Goal: Use online tool/utility: Utilize a website feature to perform a specific function

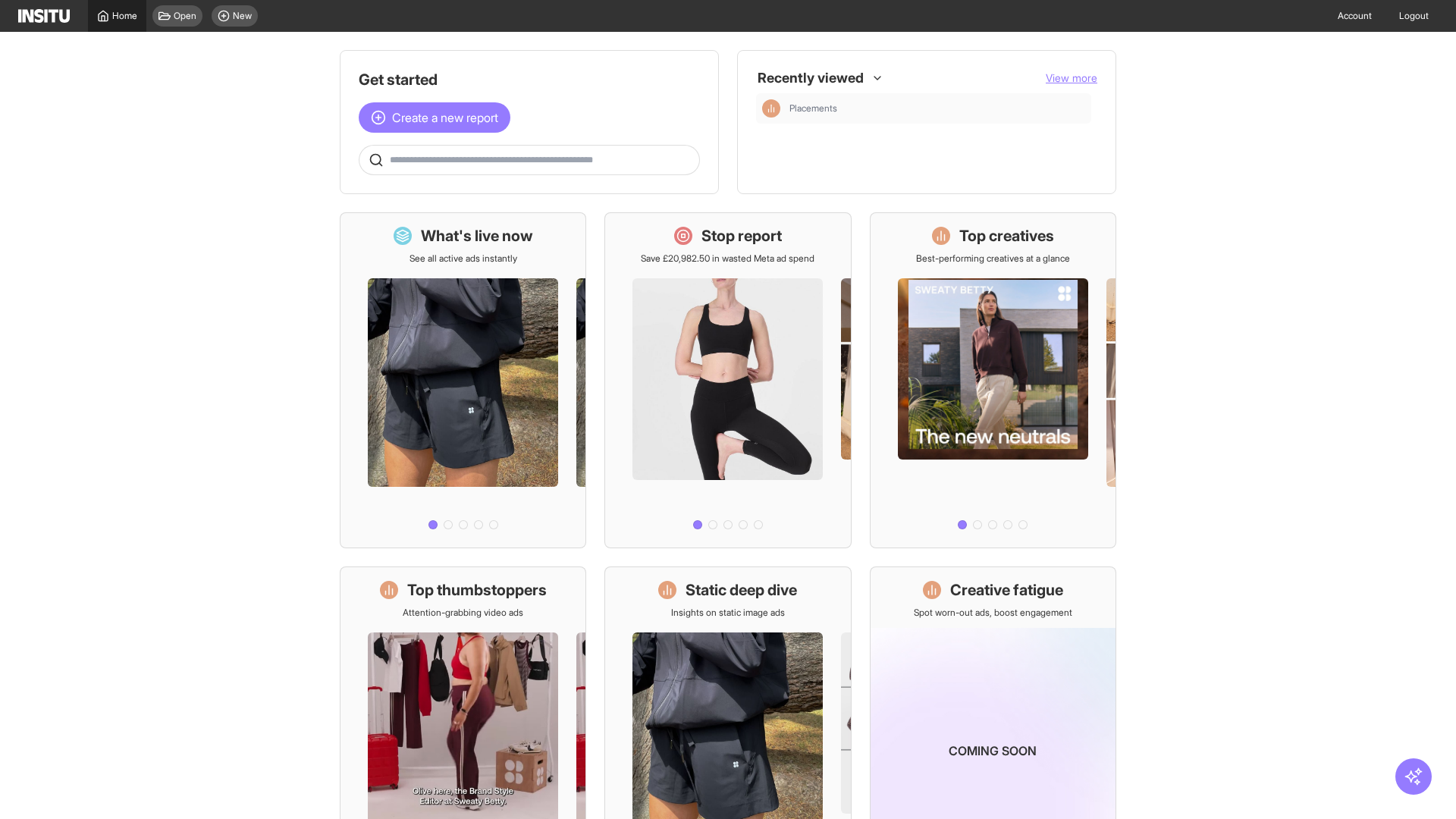
click at [117, 16] on span "Home" at bounding box center [125, 16] width 25 height 13
click at [438, 118] on span "Create a new report" at bounding box center [445, 118] width 106 height 18
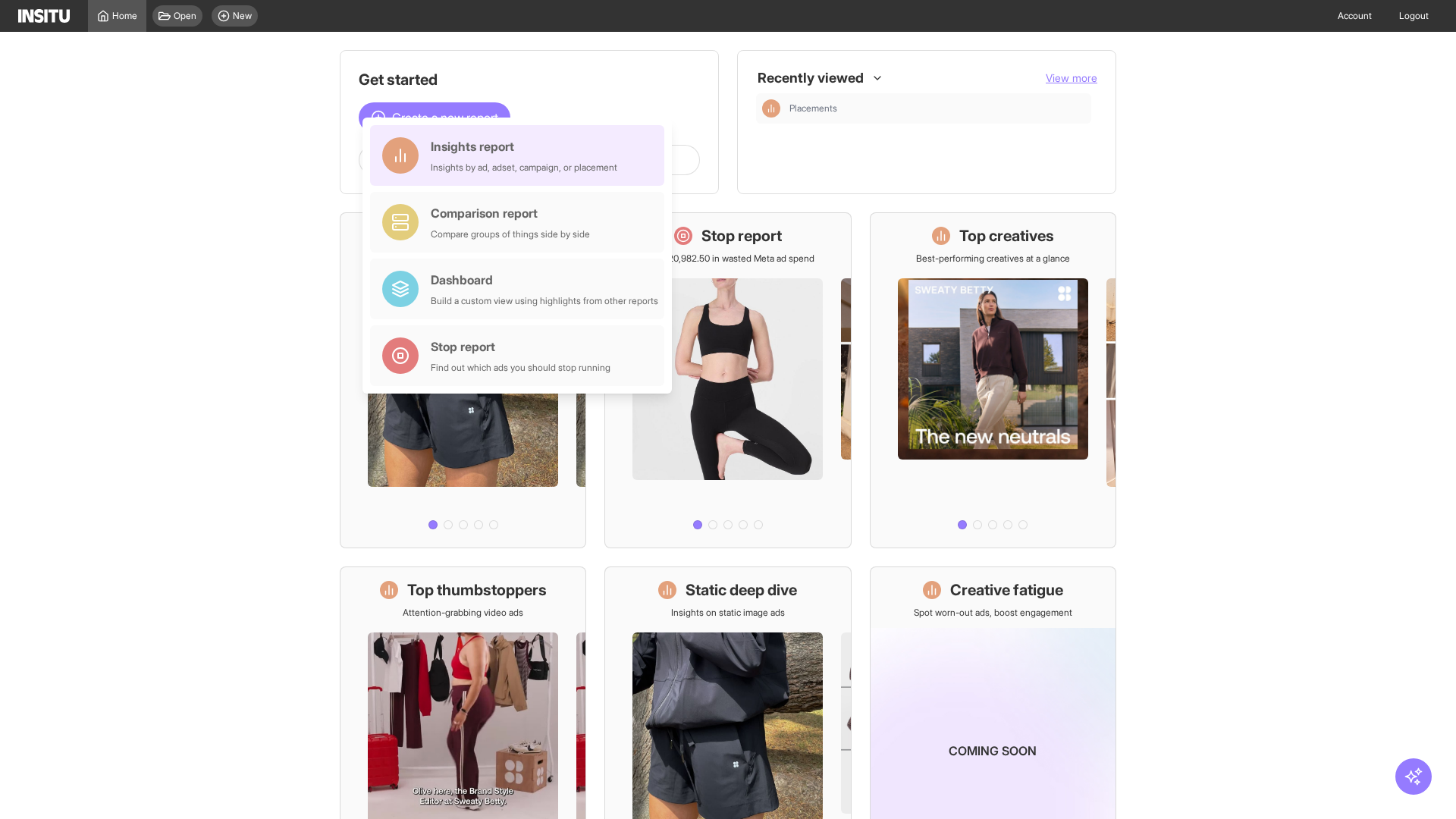
click at [521, 155] on div "Insights report Insights by ad, adset, campaign, or placement" at bounding box center [524, 156] width 187 height 37
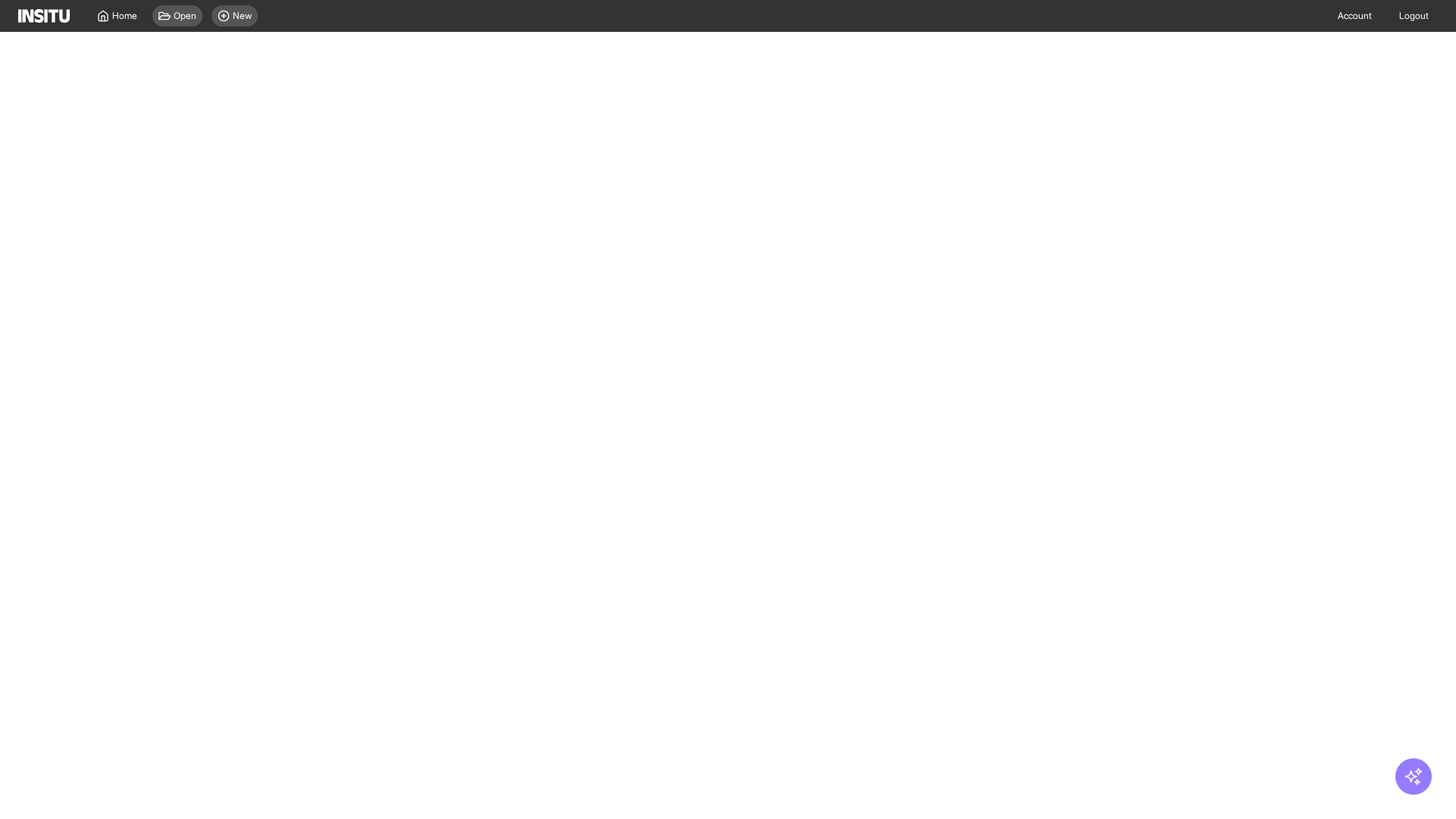
select select "**"
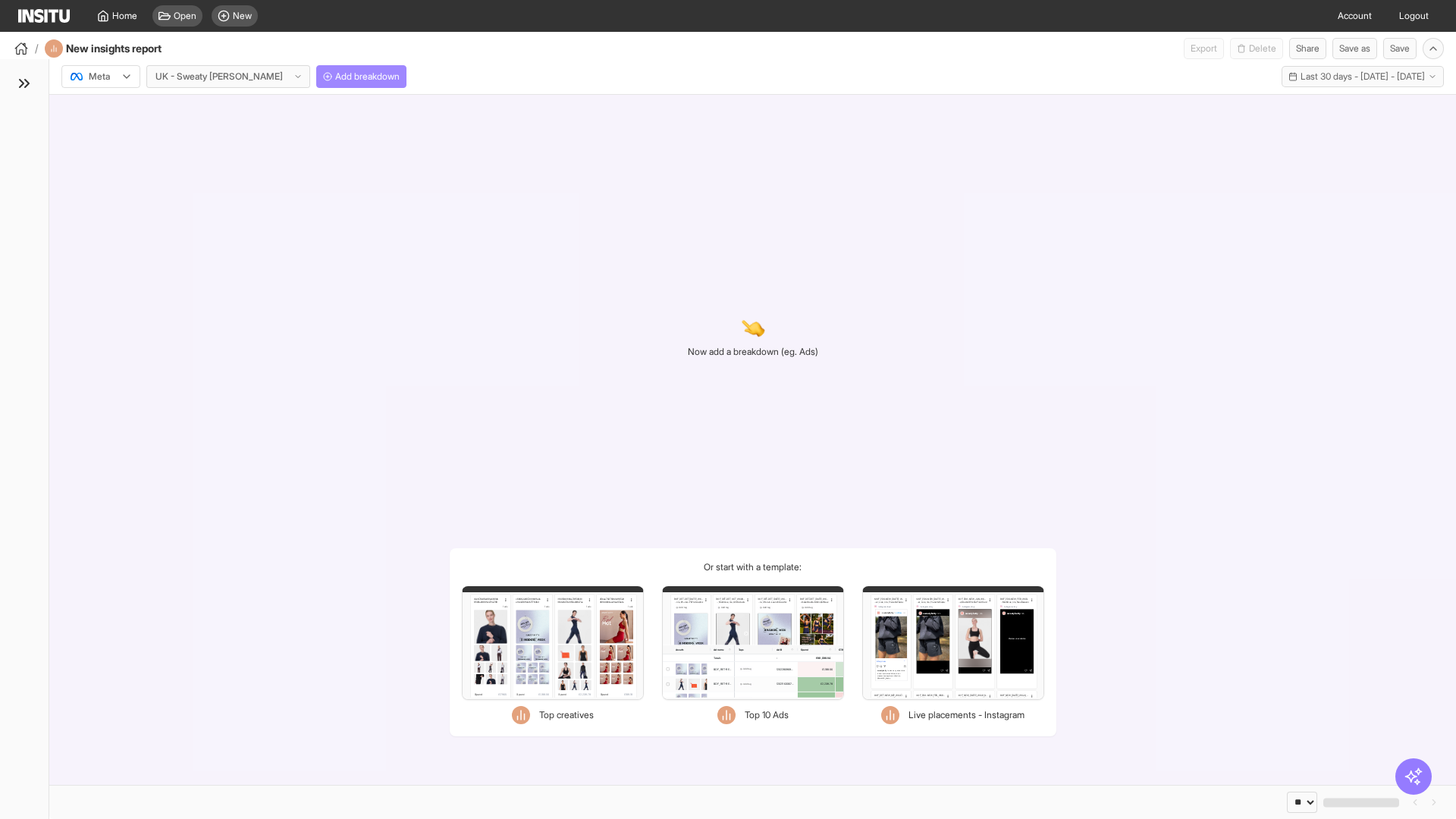
click at [335, 77] on span "Add breakdown" at bounding box center [367, 77] width 64 height 13
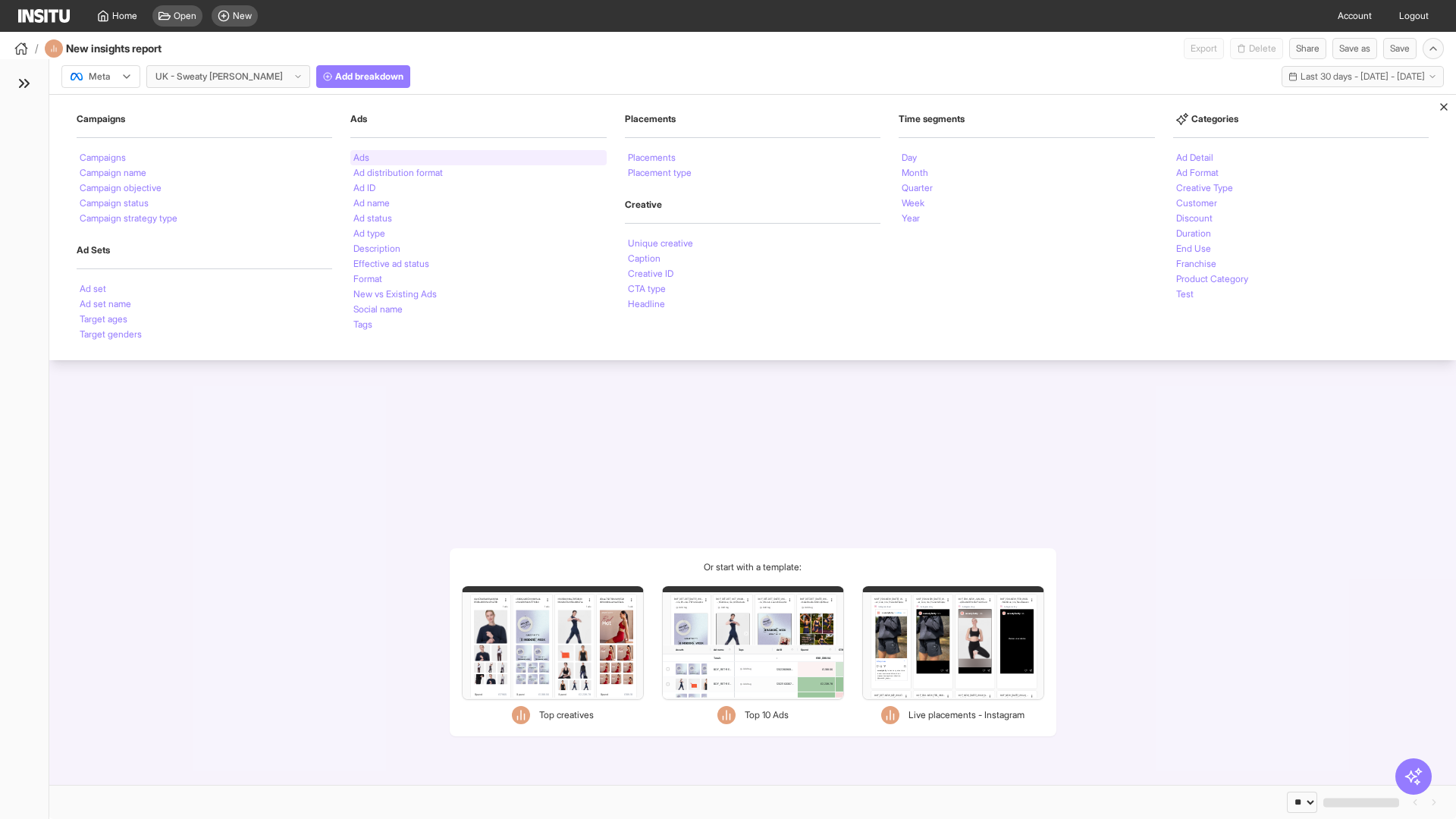
click at [361, 158] on li "Ads" at bounding box center [361, 158] width 16 height 9
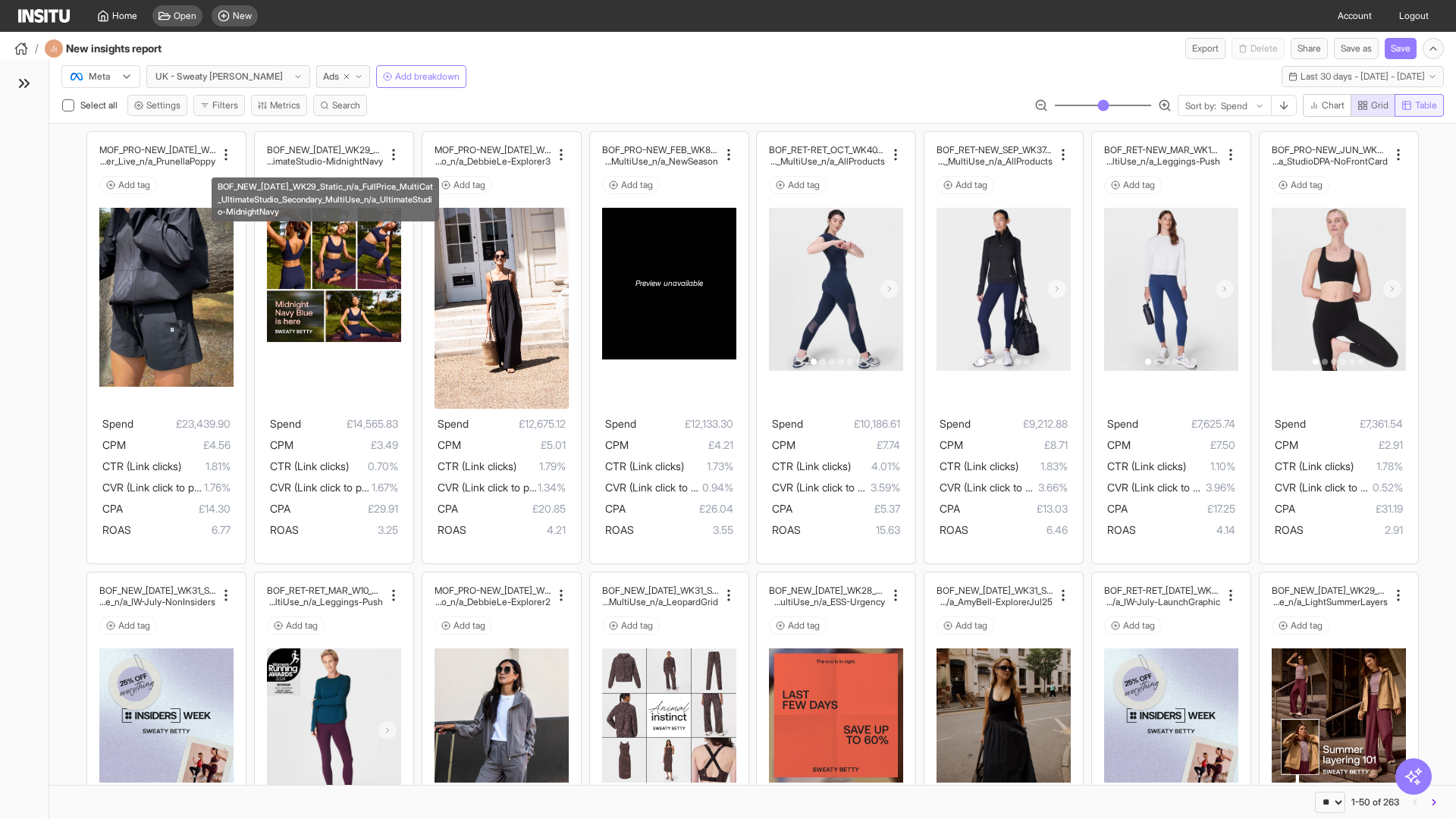
click at [1418, 105] on span "Table" at bounding box center [1426, 105] width 22 height 13
